Goal: Task Accomplishment & Management: Manage account settings

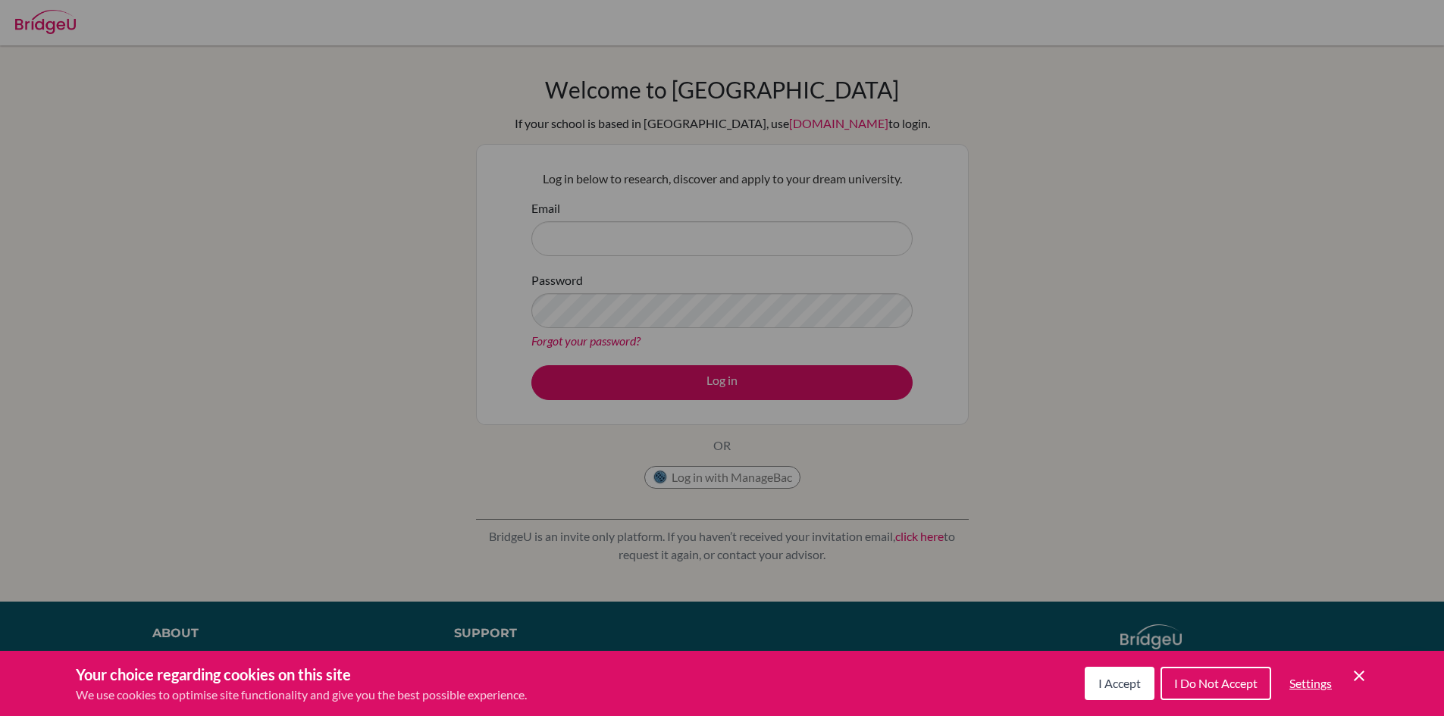
drag, startPoint x: 0, startPoint y: 0, endPoint x: 1177, endPoint y: 685, distance: 1361.4
click at [1177, 685] on span "I Do Not Accept" at bounding box center [1215, 683] width 83 height 14
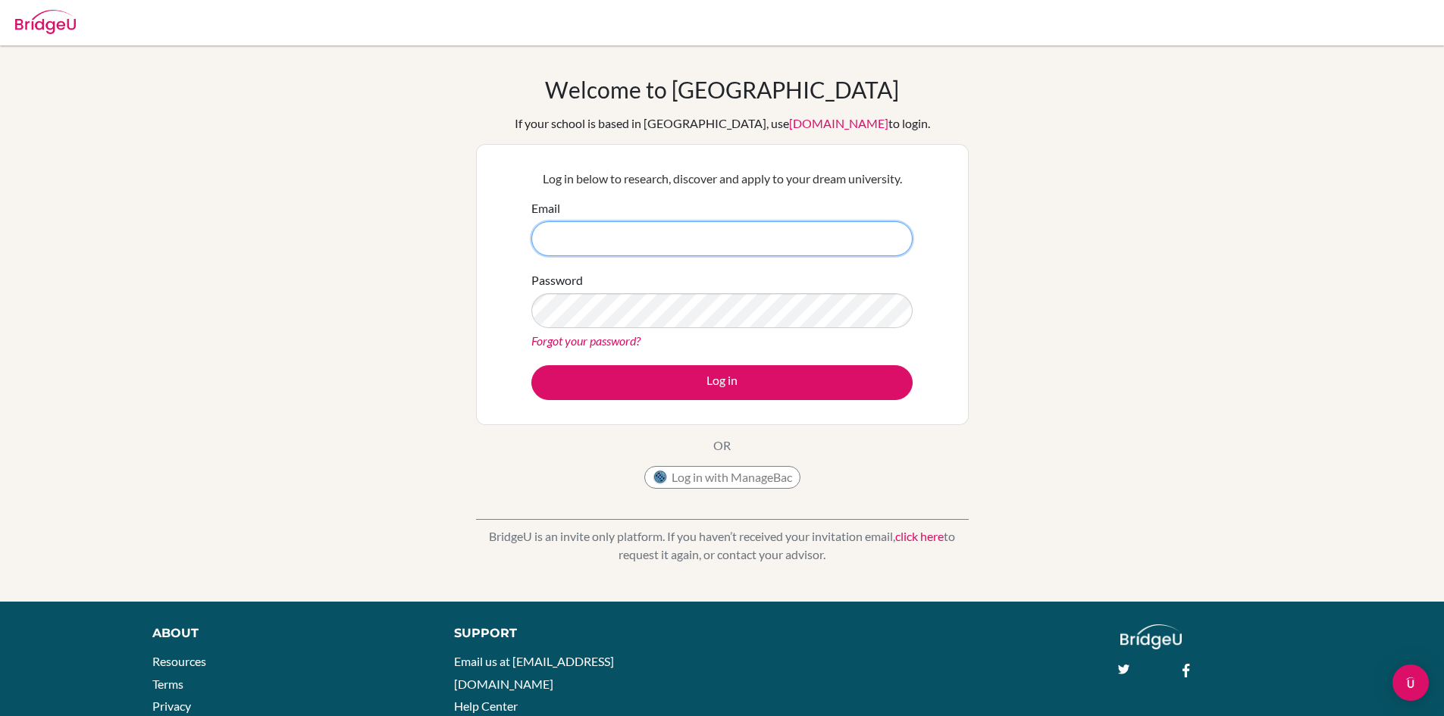
click at [587, 225] on input "Email" at bounding box center [721, 238] width 381 height 35
paste input "chiptu.stv@thschool.edu.vn"
click at [547, 236] on input "chiptu.stv@thschool.edu.vn" at bounding box center [721, 238] width 381 height 35
type input "chiptu.stv@thschool.edu.vn"
click at [531, 365] on button "Log in" at bounding box center [721, 382] width 381 height 35
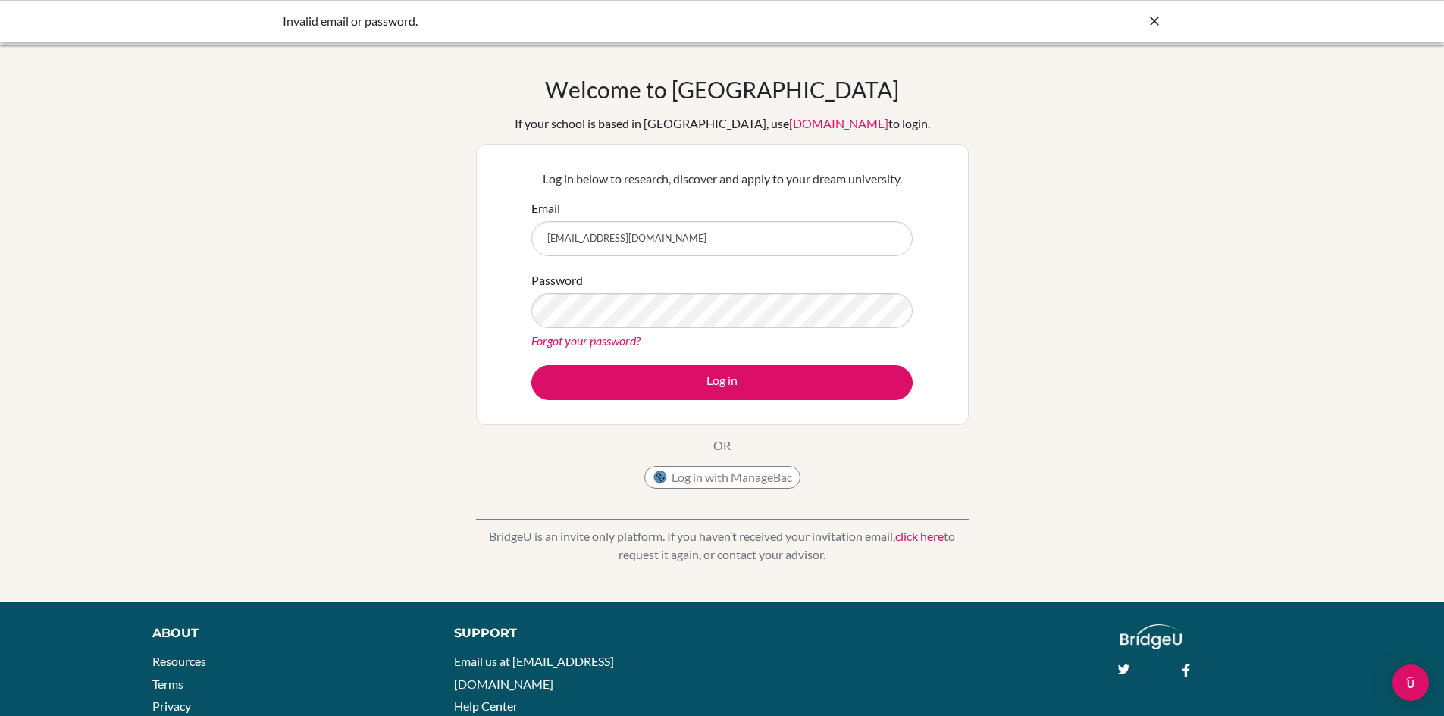
click at [271, 227] on div "Welcome to BridgeU If your school is based in China, use app.bridge-u.com.cn to…" at bounding box center [722, 324] width 1444 height 496
click at [560, 340] on link "Forgot your password?" at bounding box center [585, 341] width 109 height 14
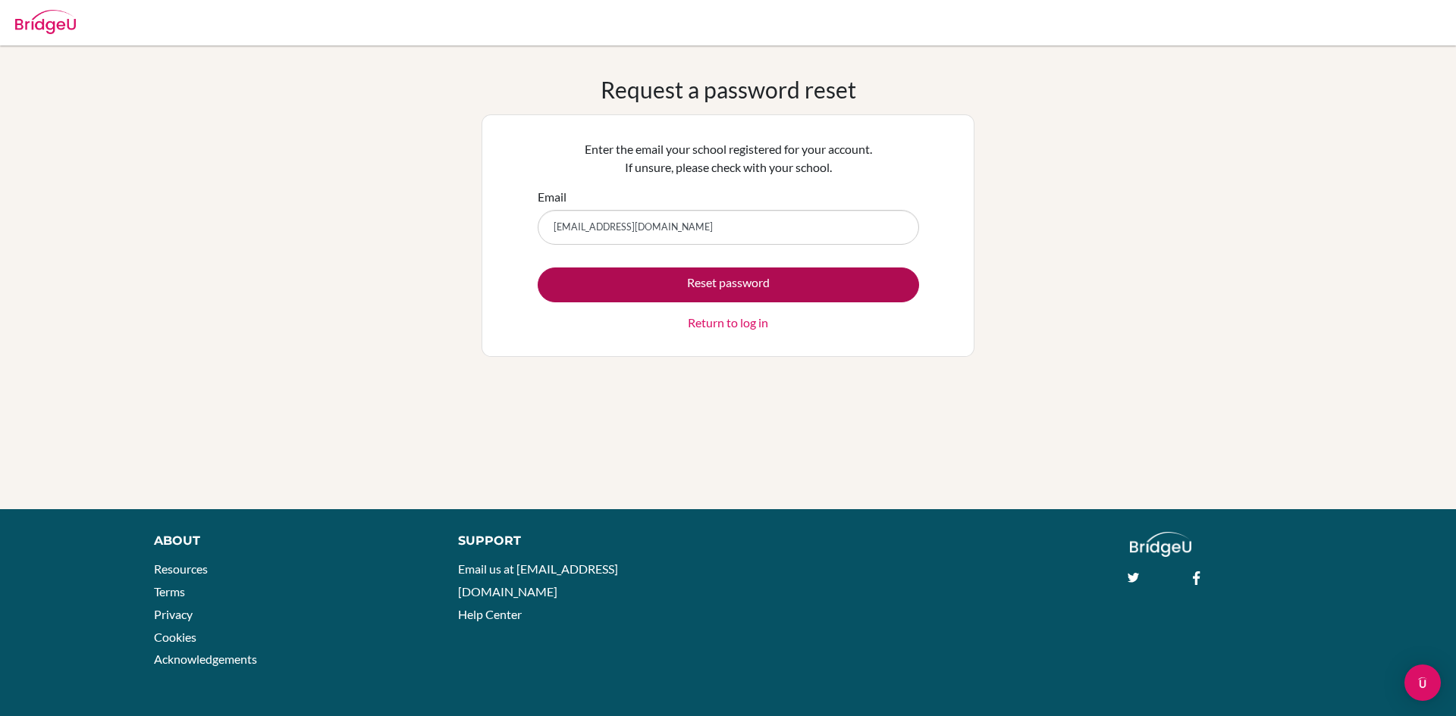
type input "chiptu.stv@thschool.edu.vn"
click at [560, 276] on button "Reset password" at bounding box center [728, 285] width 381 height 35
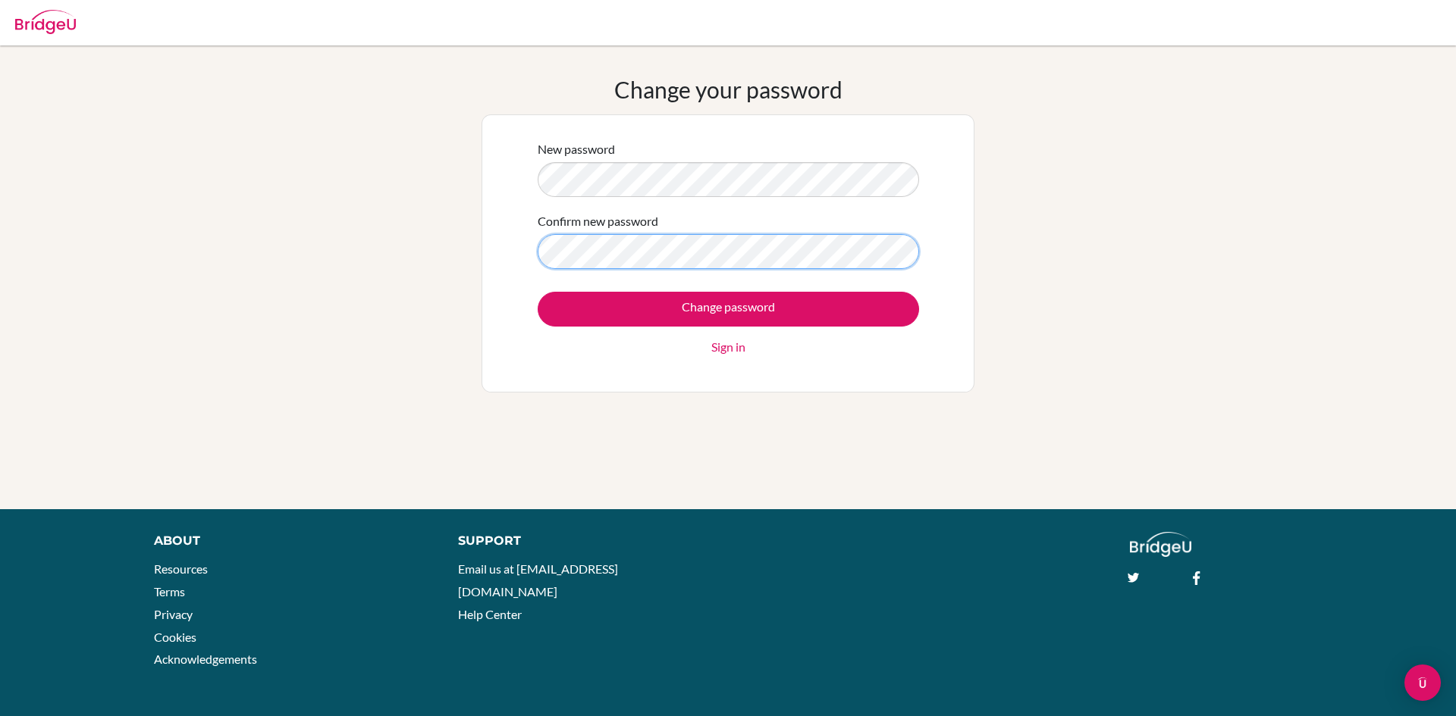
click at [538, 292] on input "Change password" at bounding box center [728, 309] width 381 height 35
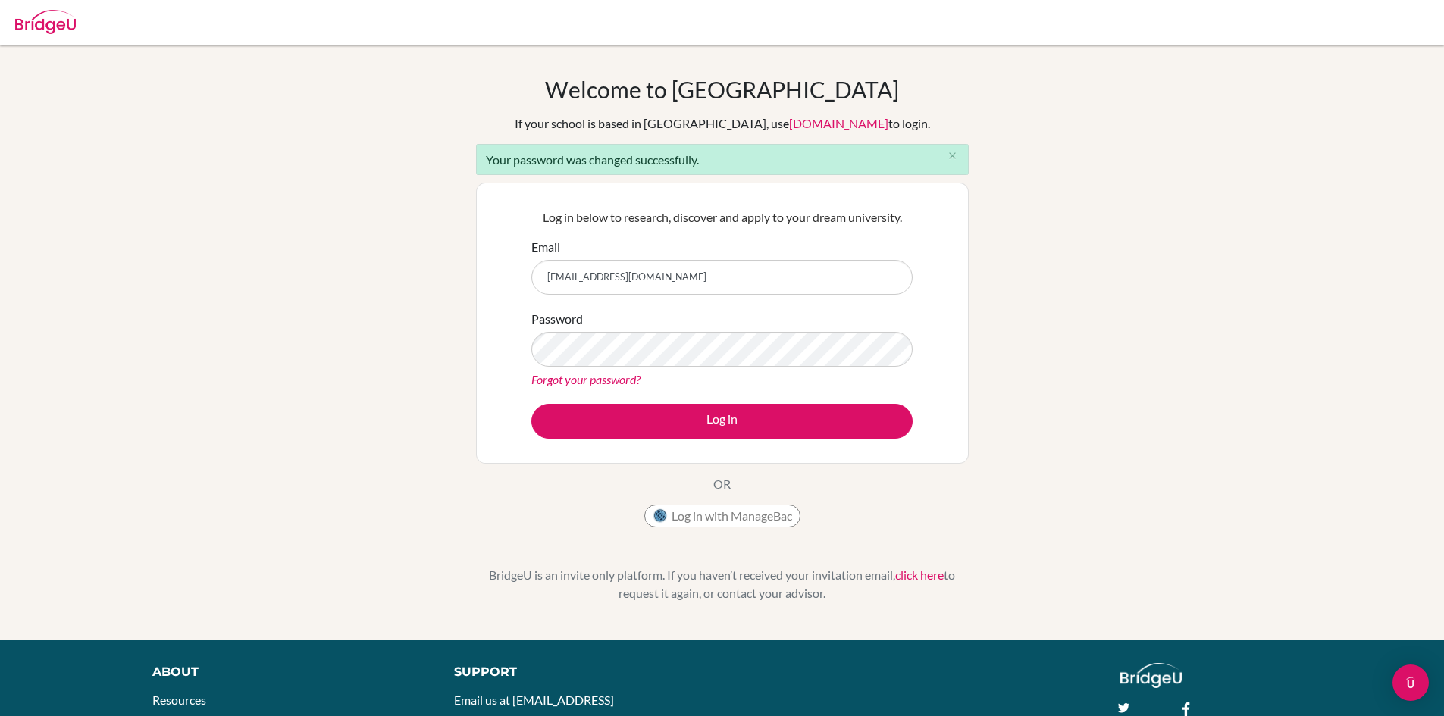
type input "chiptu.stv@thschool.edu.vn"
click at [531, 404] on button "Log in" at bounding box center [721, 421] width 381 height 35
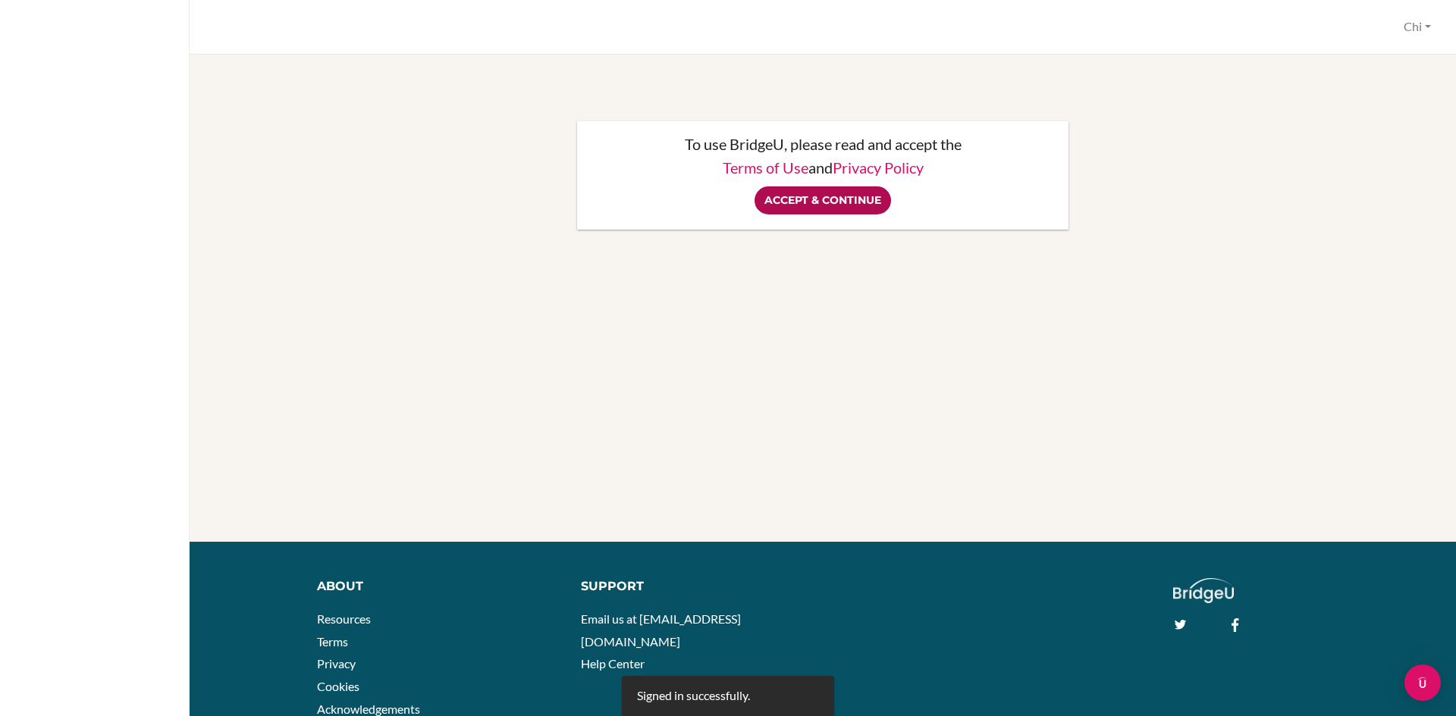
click at [845, 196] on input "Accept & Continue" at bounding box center [822, 201] width 136 height 28
